Goal: Task Accomplishment & Management: Manage account settings

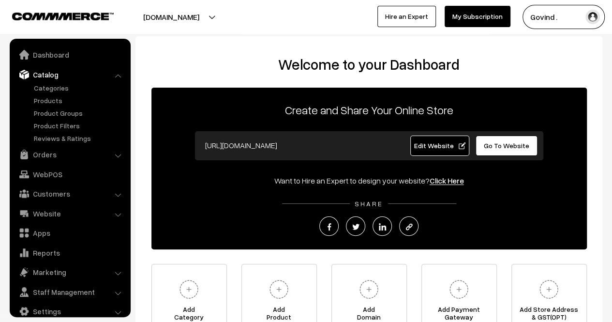
click at [54, 106] on ul "Categories" at bounding box center [70, 113] width 116 height 60
click at [54, 105] on link "Products" at bounding box center [79, 100] width 96 height 10
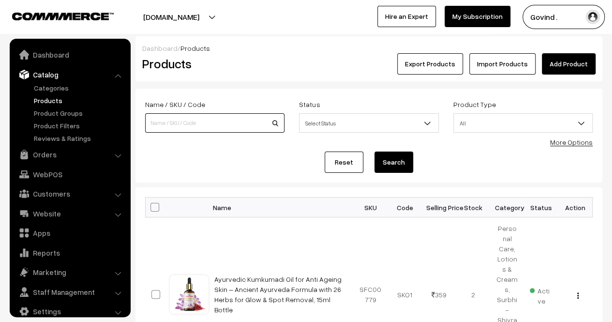
scroll to position [12, 0]
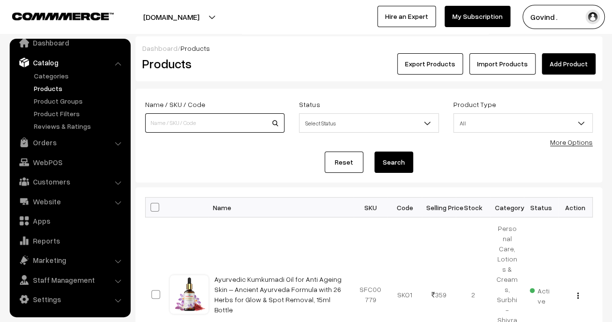
drag, startPoint x: 0, startPoint y: 0, endPoint x: 238, endPoint y: 119, distance: 266.0
click at [238, 119] on input at bounding box center [214, 122] width 139 height 19
type input "bilona"
click at [375, 151] on button "Search" at bounding box center [394, 161] width 39 height 21
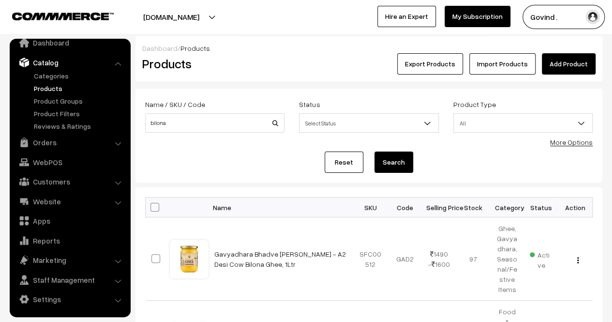
scroll to position [78, 0]
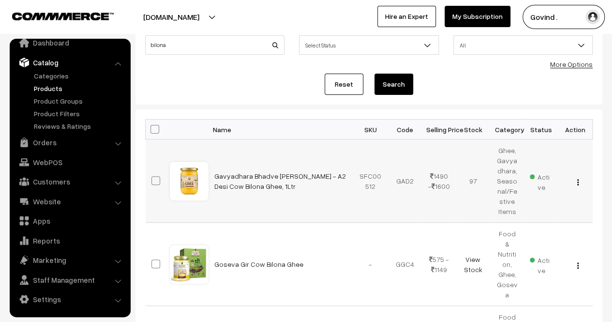
click at [577, 181] on button "button" at bounding box center [578, 182] width 2 height 8
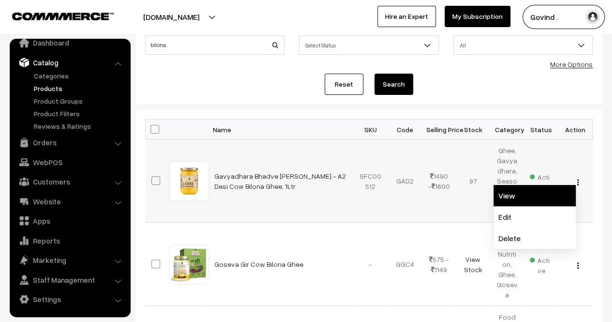
click at [544, 196] on link "View" at bounding box center [535, 195] width 82 height 21
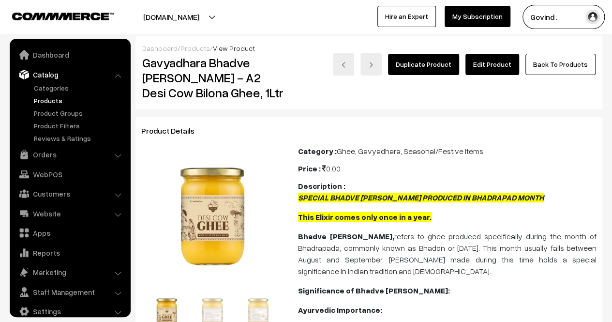
scroll to position [12, 0]
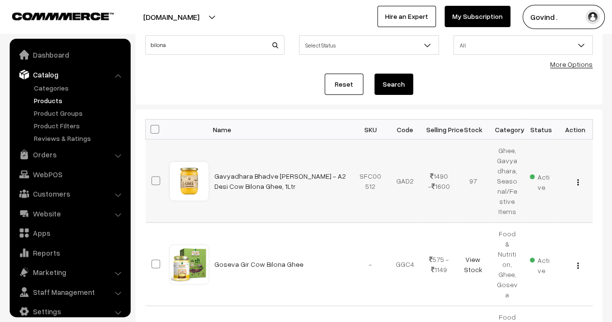
scroll to position [12, 0]
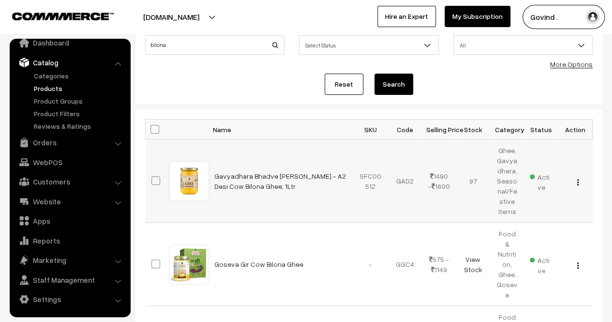
click at [577, 178] on button "button" at bounding box center [578, 182] width 2 height 8
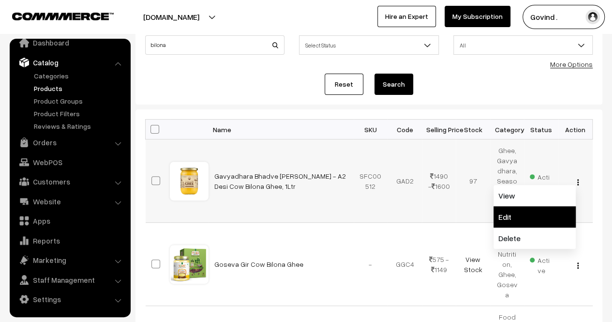
click at [535, 212] on link "Edit" at bounding box center [535, 216] width 82 height 21
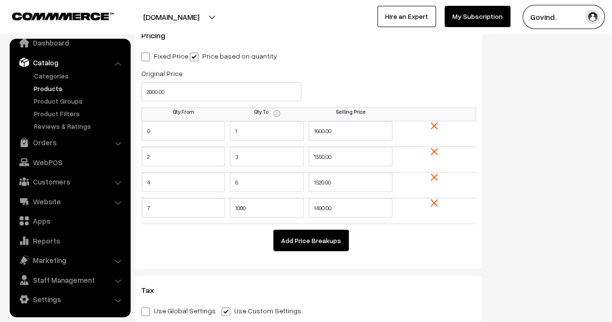
scroll to position [908, 0]
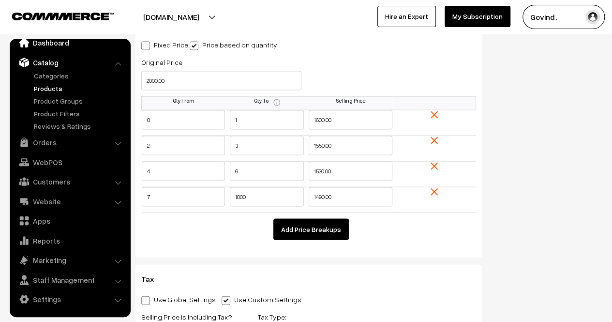
click at [59, 43] on link "Dashboard" at bounding box center [69, 42] width 115 height 17
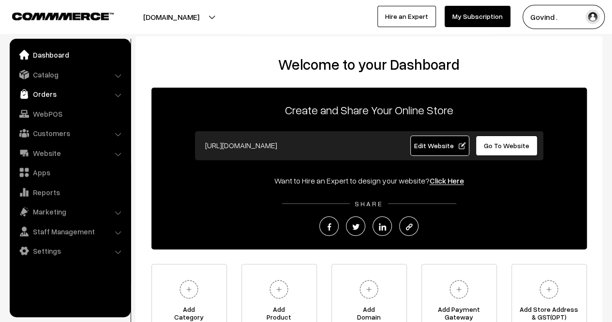
click at [48, 93] on link "Orders" at bounding box center [69, 93] width 115 height 17
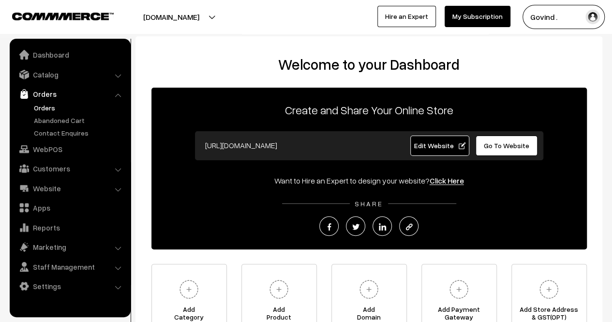
click at [45, 105] on link "Orders" at bounding box center [79, 108] width 96 height 10
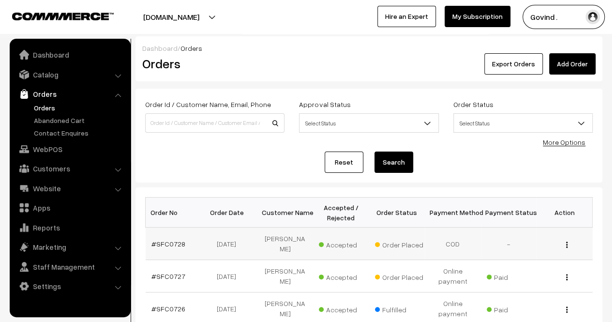
click at [567, 242] on img "button" at bounding box center [566, 245] width 1 height 6
click at [527, 250] on link "View" at bounding box center [524, 258] width 82 height 21
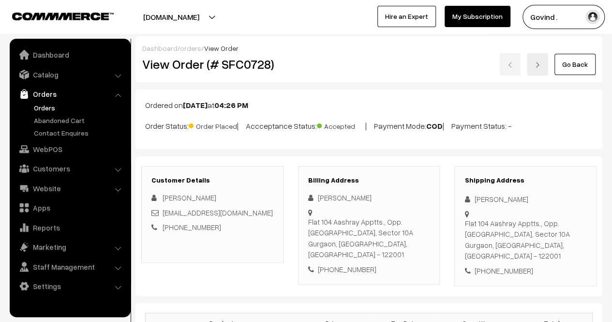
click at [589, 69] on html "Thank you for showing interest. Our team will call you shortly. Close [DOMAIN_N…" at bounding box center [306, 161] width 612 height 322
click at [589, 69] on link "Go Back" at bounding box center [575, 64] width 41 height 21
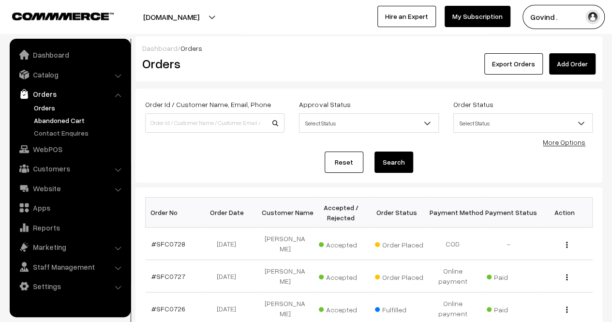
click at [55, 118] on link "Abandoned Cart" at bounding box center [79, 120] width 96 height 10
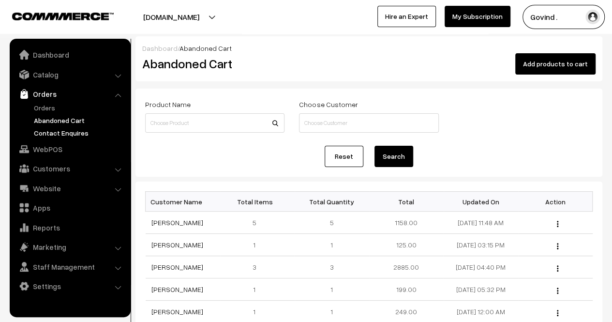
click at [54, 132] on link "Contact Enquires" at bounding box center [79, 133] width 96 height 10
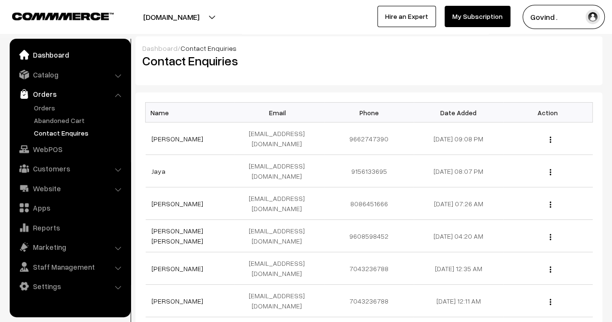
click at [59, 55] on link "Dashboard" at bounding box center [69, 54] width 115 height 17
